Goal: Task Accomplishment & Management: Complete application form

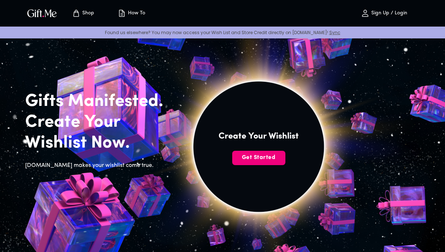
click at [265, 162] on span "Get Started" at bounding box center [258, 158] width 53 height 8
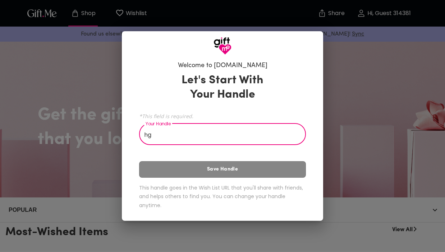
type input "h"
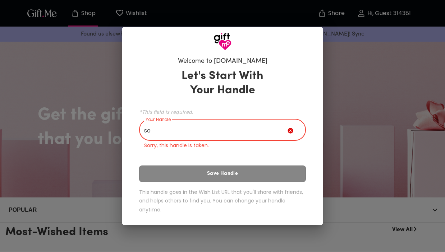
type input "s"
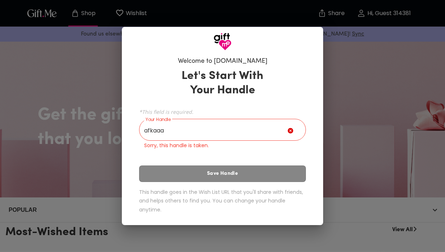
click at [211, 171] on div "Let's Start With Your Handle *This field is required. Your Handle afkaaa Your H…" at bounding box center [222, 143] width 167 height 154
click at [205, 138] on input "afkaaa" at bounding box center [213, 131] width 148 height 20
drag, startPoint x: 205, startPoint y: 138, endPoint x: 203, endPoint y: 140, distance: 3.8
click at [203, 140] on input "afkaaa" at bounding box center [213, 131] width 148 height 20
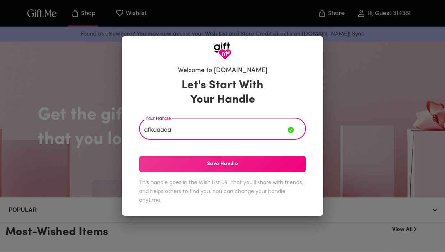
type input "afkaaaaa"
click at [219, 169] on button "Save Handle" at bounding box center [222, 164] width 167 height 17
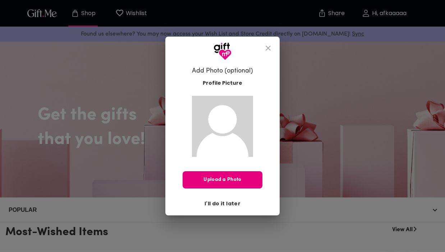
click at [223, 174] on button "Upload a Photo" at bounding box center [222, 179] width 80 height 17
click at [227, 203] on span "I'll do it later" at bounding box center [222, 204] width 36 height 8
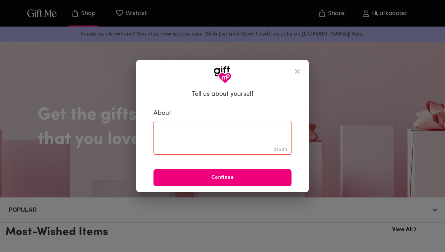
click at [247, 179] on span "Continue" at bounding box center [222, 178] width 138 height 8
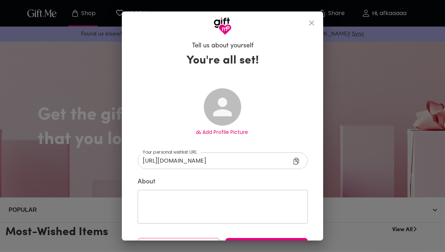
type input "[URL][DOMAIN_NAME]"
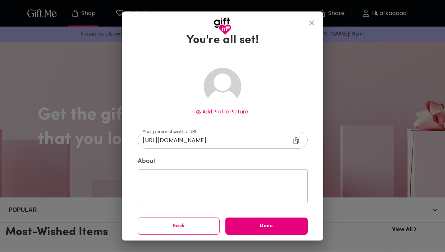
scroll to position [20, 0]
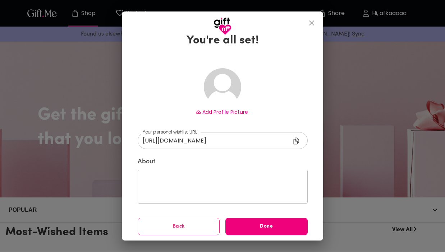
click at [250, 223] on span "Done" at bounding box center [266, 227] width 82 height 8
